Goal: Check status: Check status

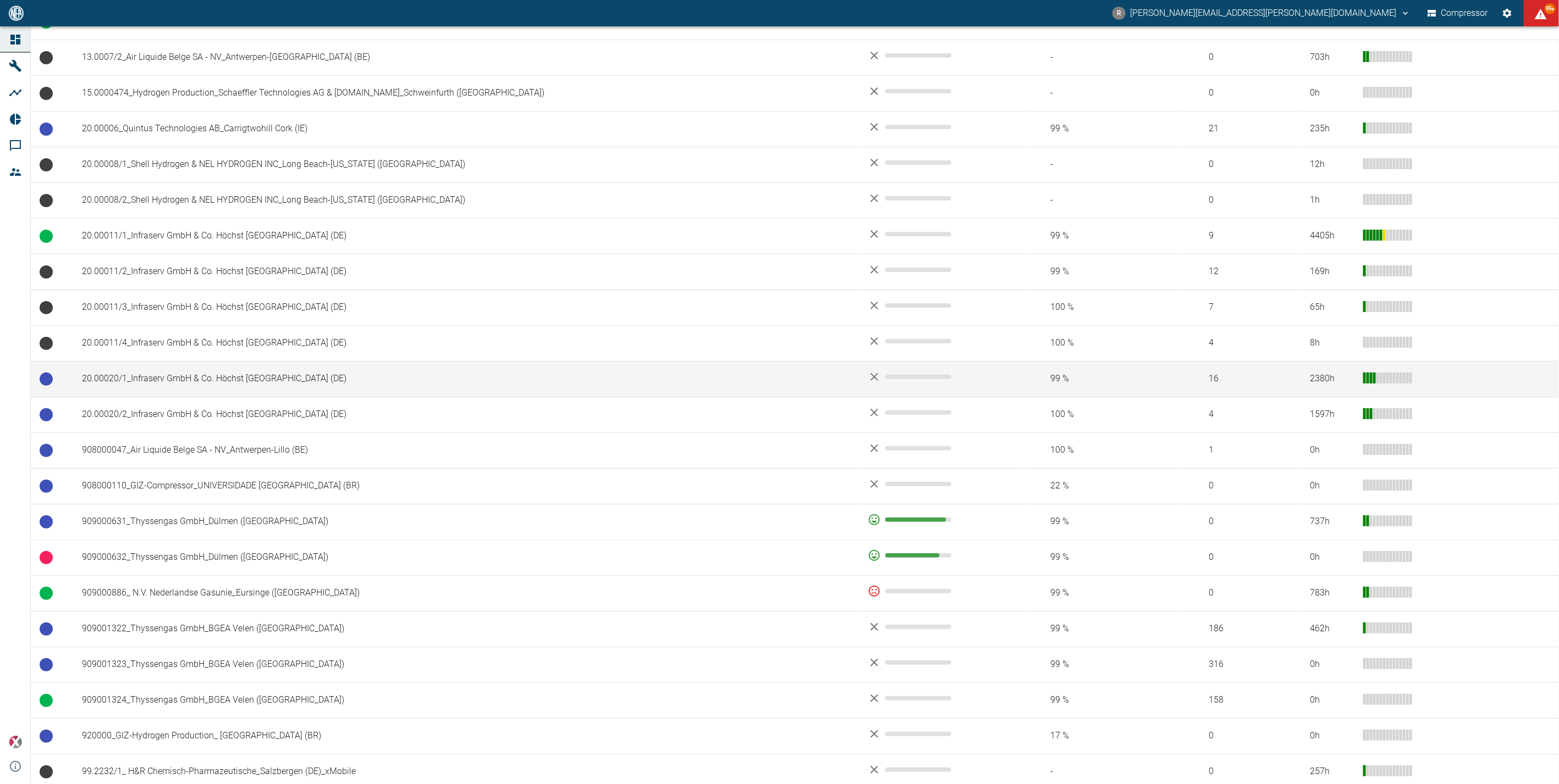
scroll to position [366, 0]
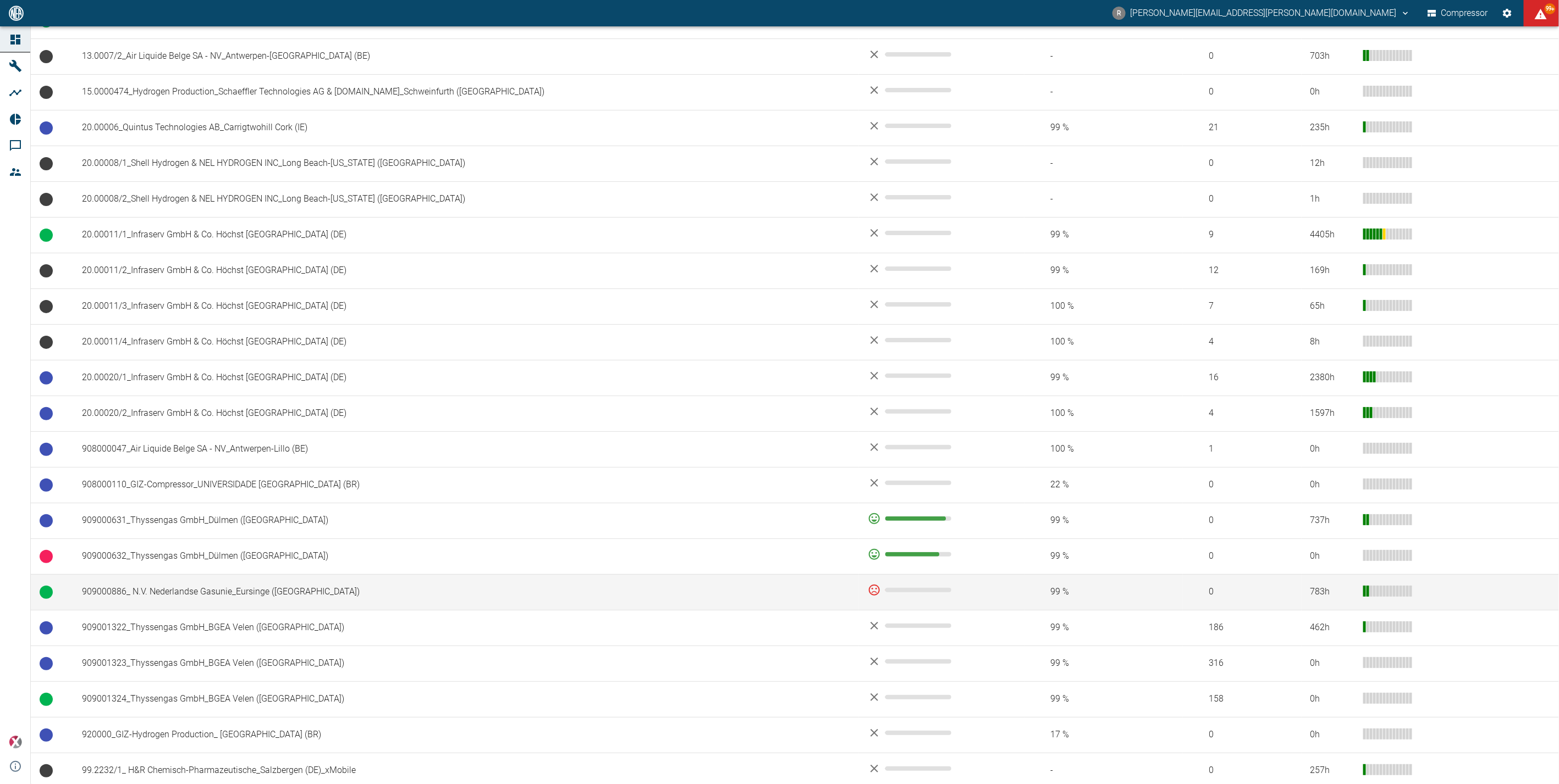
click at [239, 468] on td "909000886_ N.V. Nederlandse Gasunie_Eursinge ([GEOGRAPHIC_DATA])" at bounding box center [465, 592] width 786 height 35
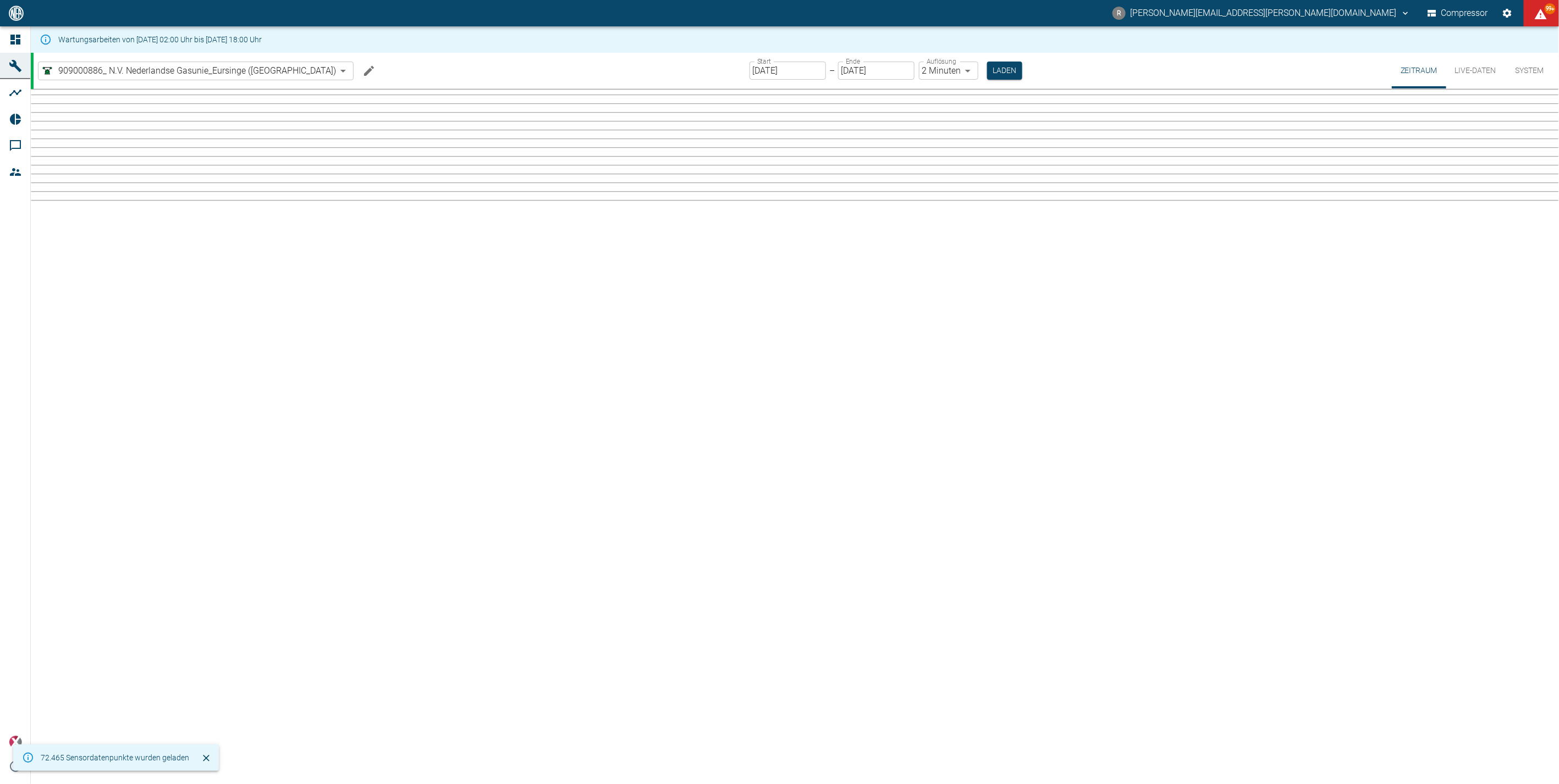
type input "2min"
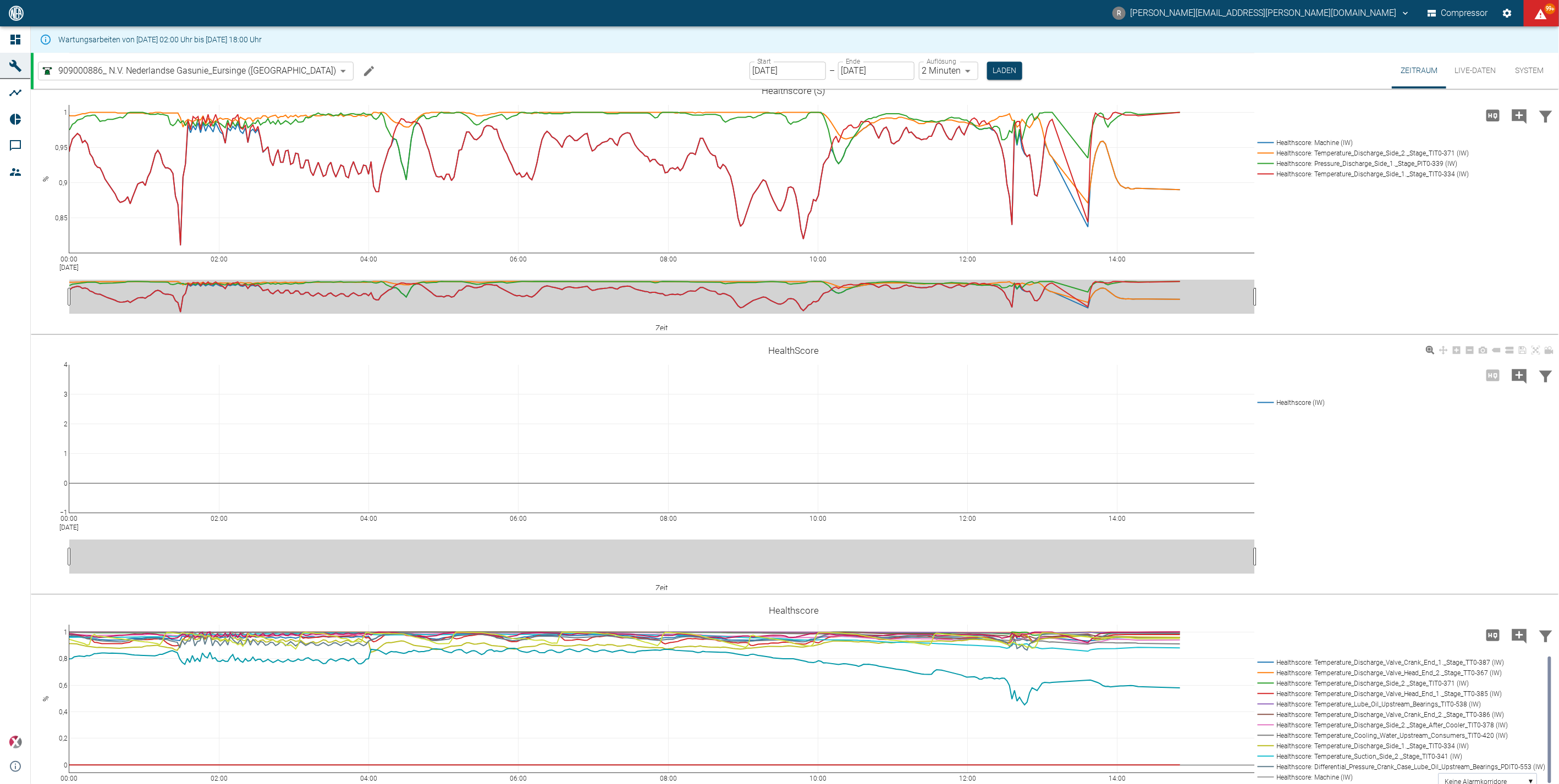
scroll to position [2155, 0]
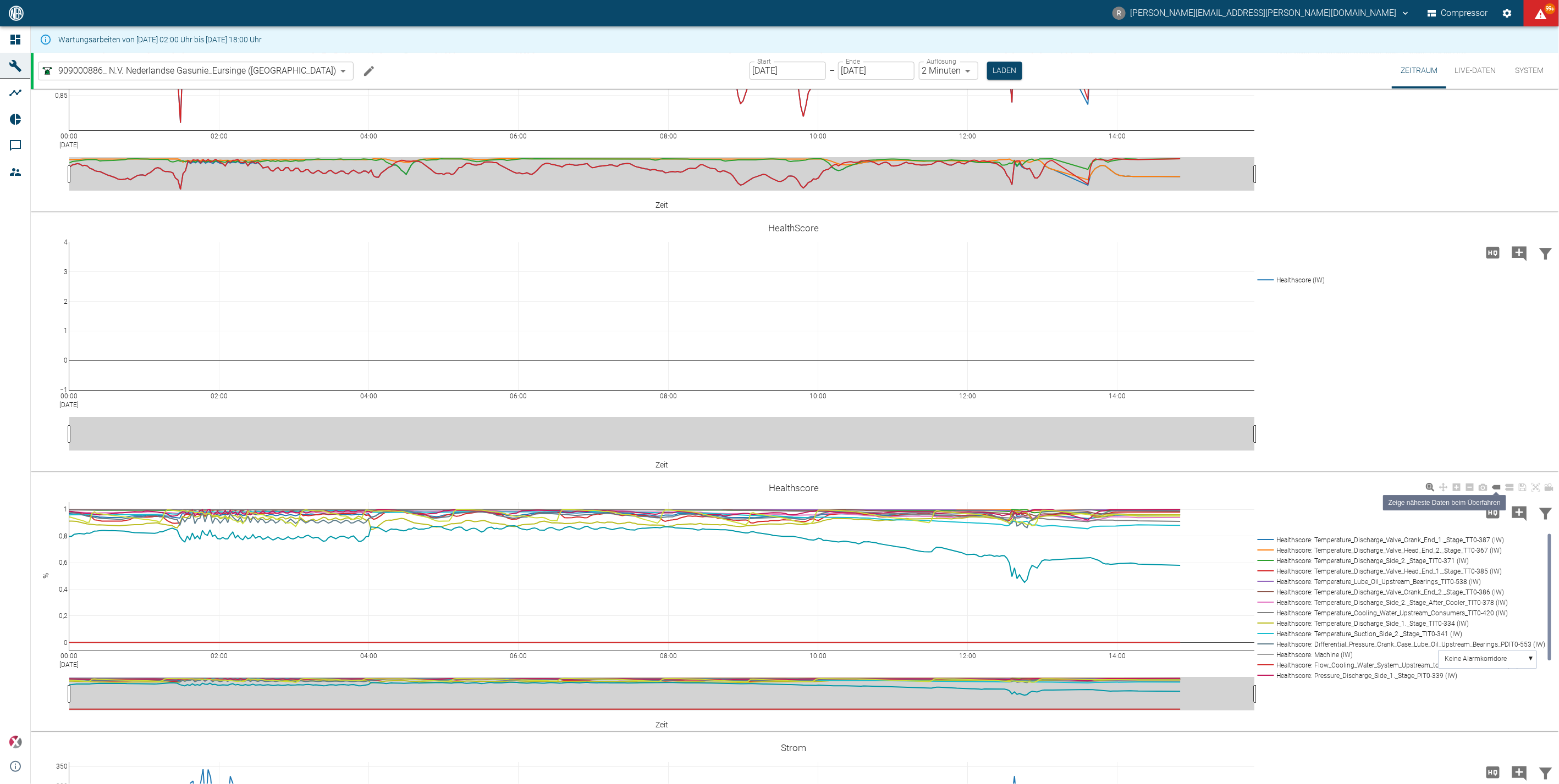
click at [892, 468] on icon at bounding box center [1496, 487] width 9 height 4
click at [754, 69] on input "[DATE]" at bounding box center [787, 71] width 77 height 18
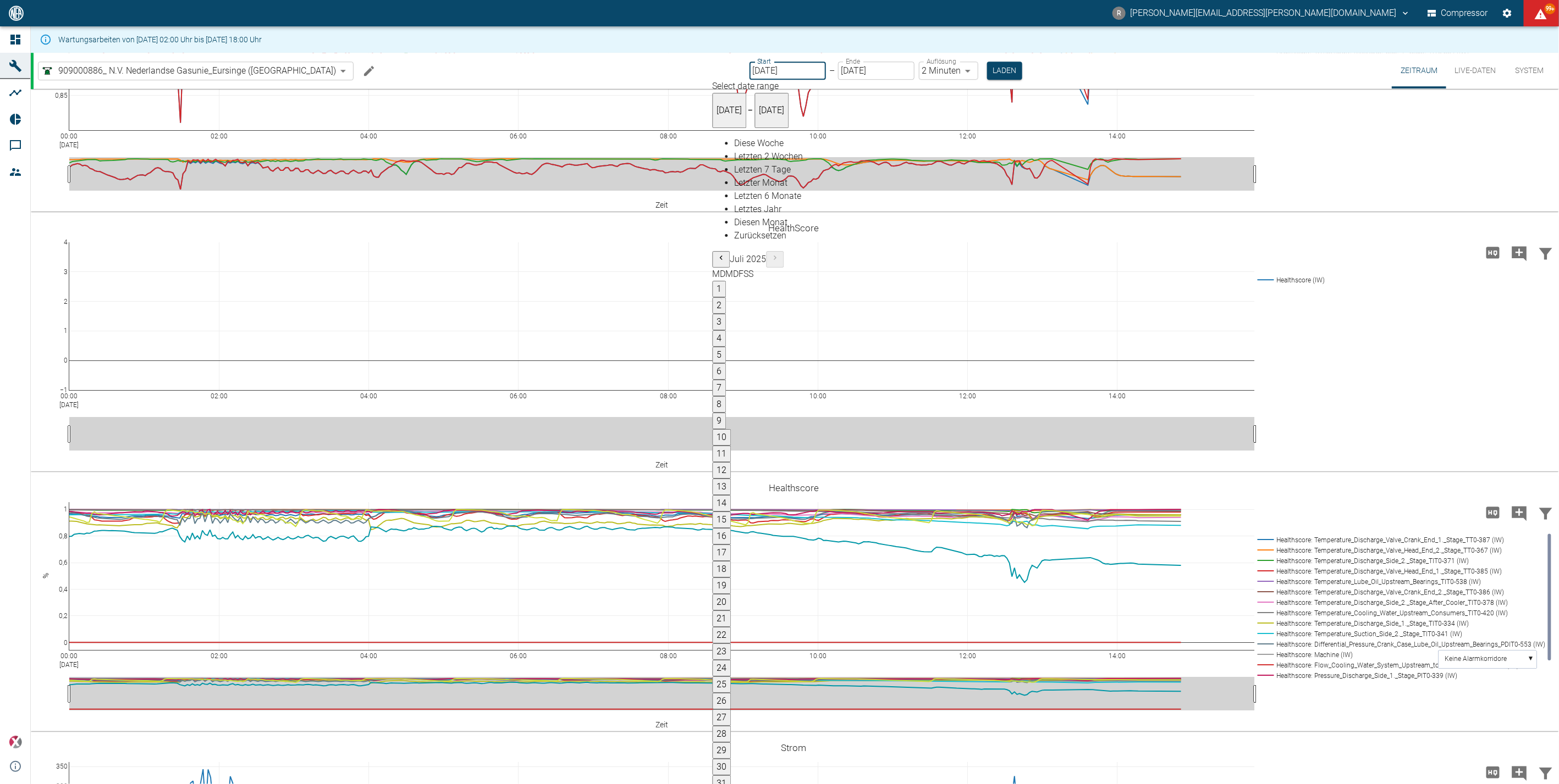
click at [731, 468] on button "19" at bounding box center [722, 586] width 19 height 17
type input "[DATE]"
type input "10min"
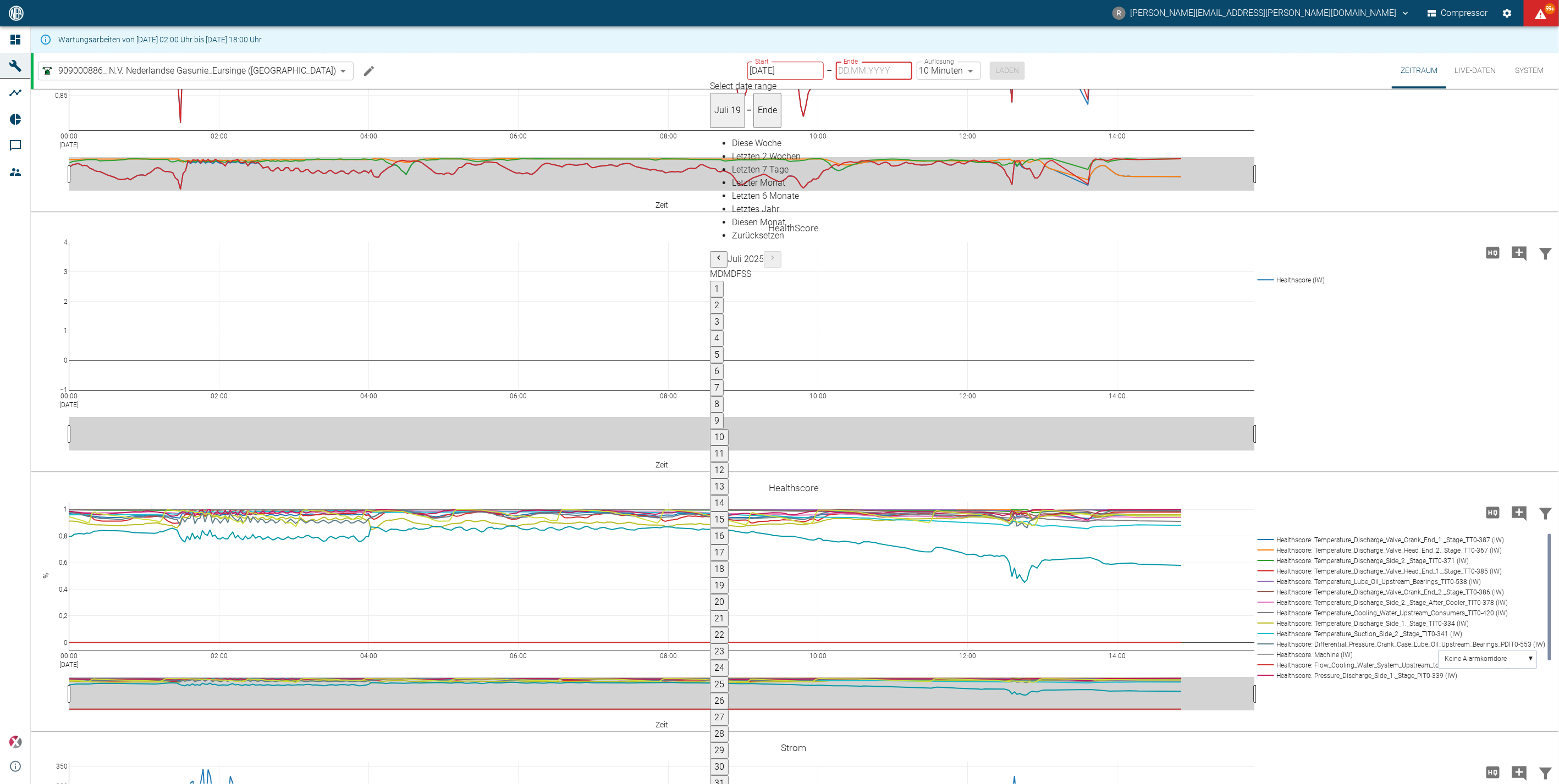
type input "[DATE]"
type input "2min"
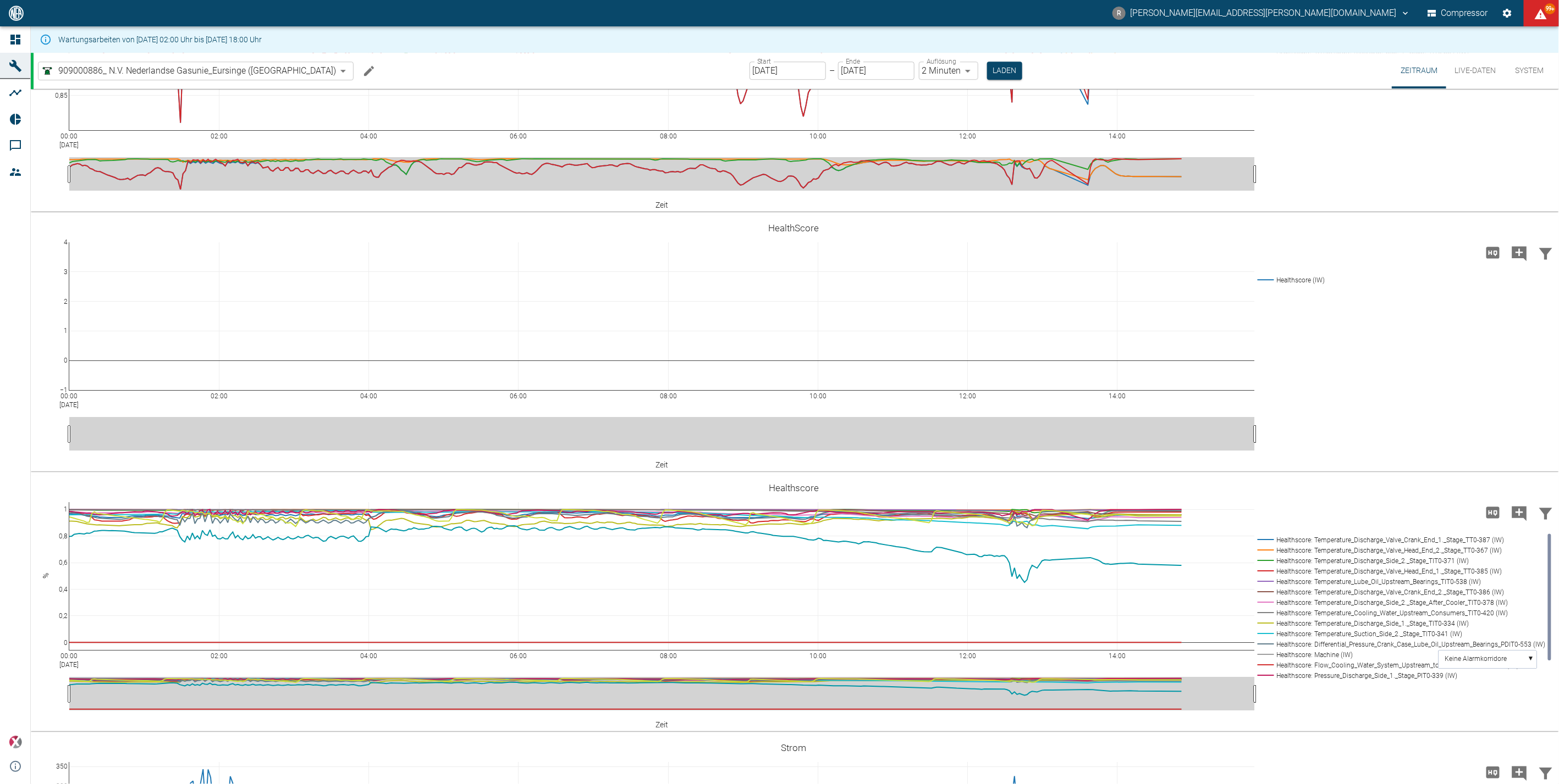
click at [749, 73] on input "[DATE]" at bounding box center [787, 71] width 77 height 18
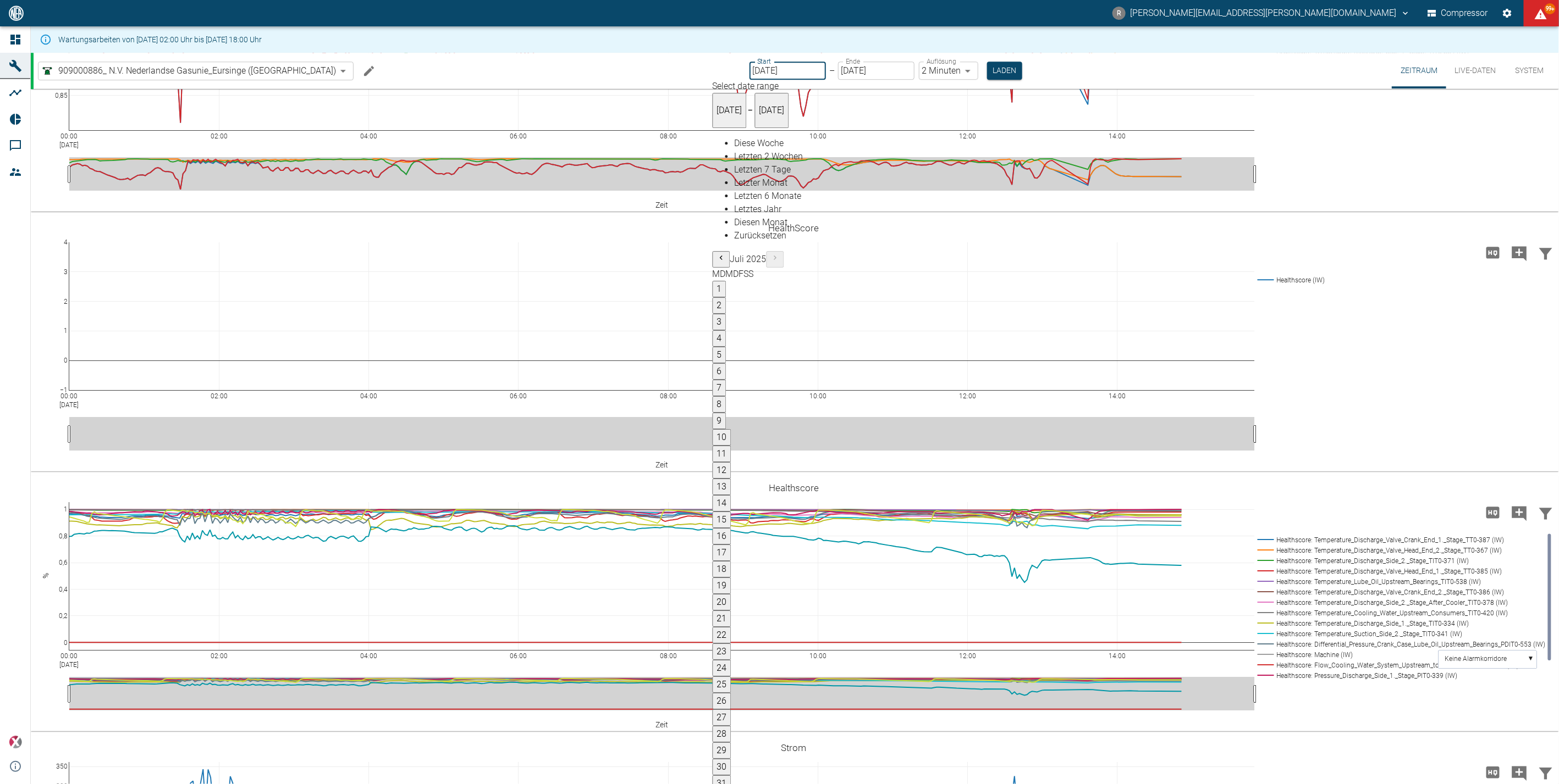
click at [731, 468] on button "14" at bounding box center [722, 503] width 19 height 17
type input "[DATE]"
type input "10min"
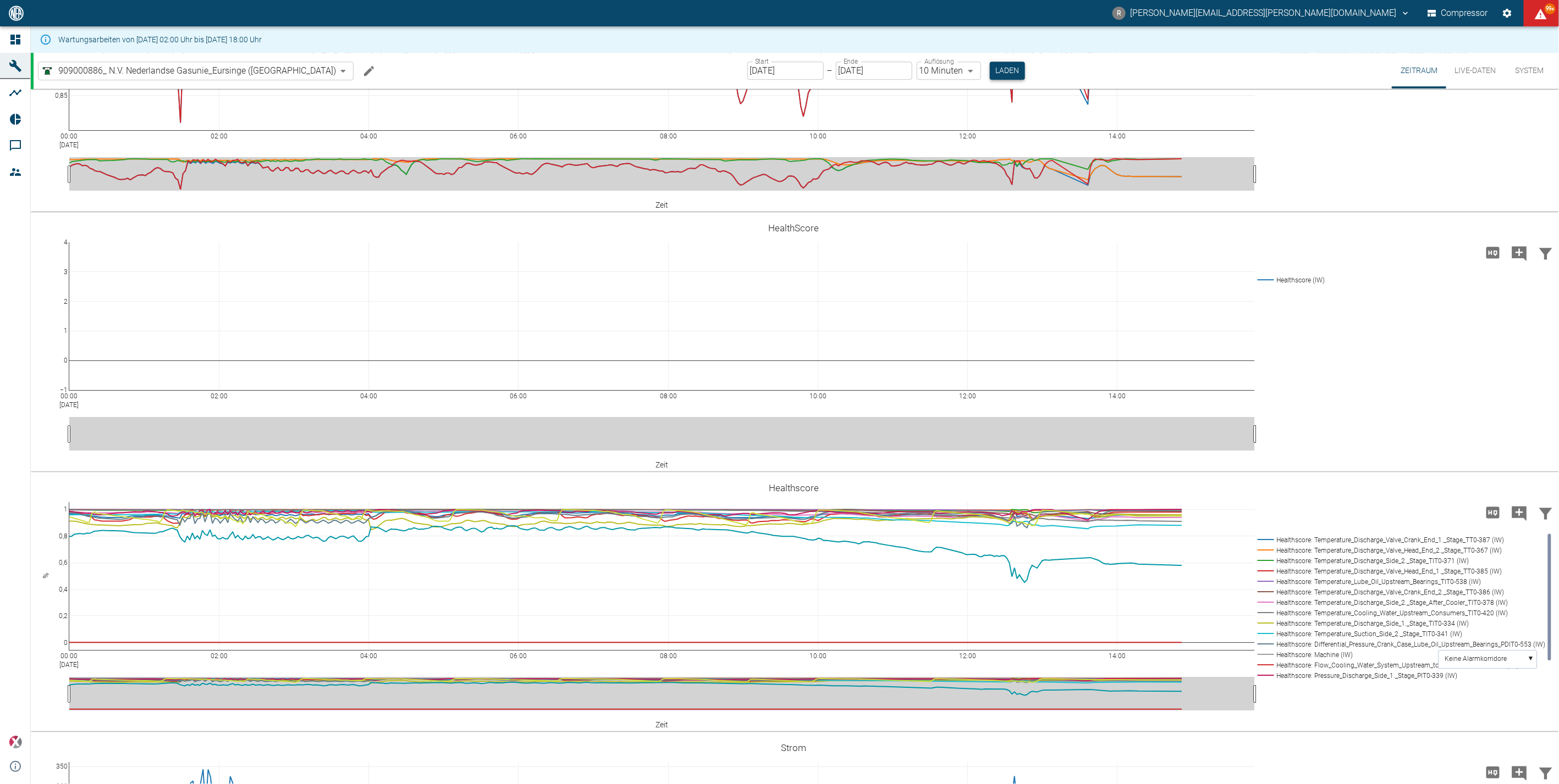
click at [892, 70] on button "Laden" at bounding box center [1007, 71] width 35 height 18
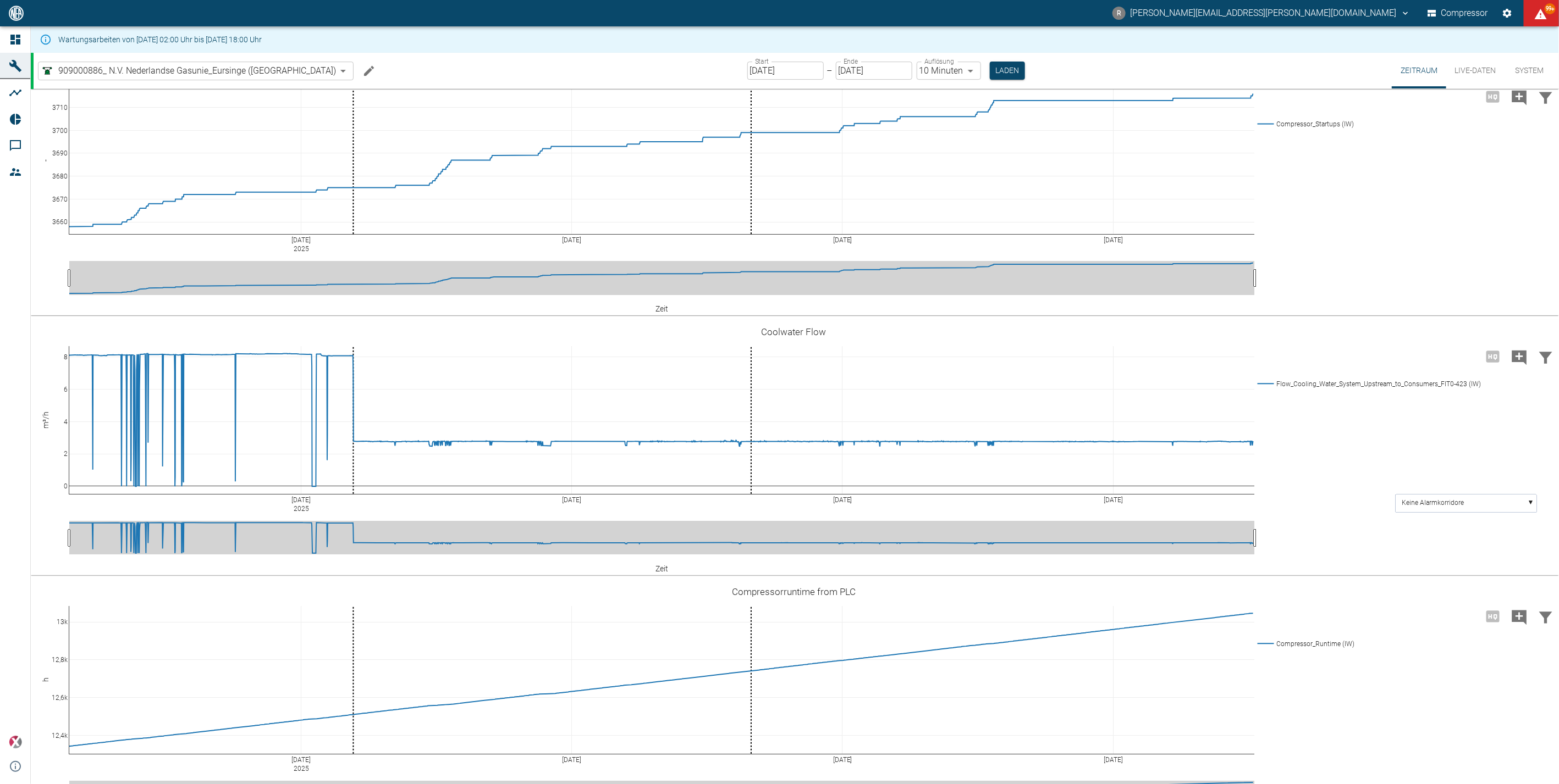
scroll to position [2503, 0]
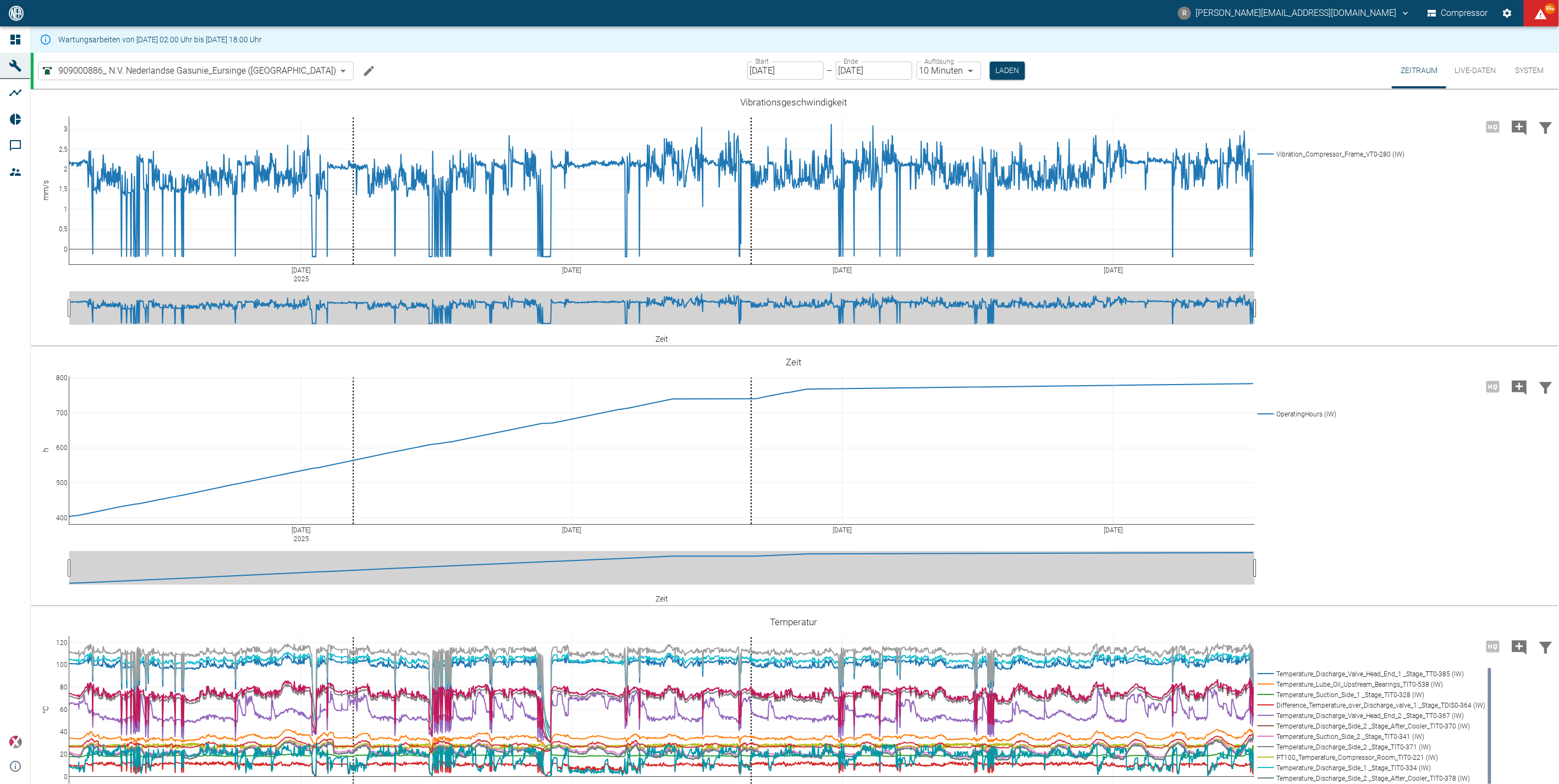
scroll to position [1099, 0]
